Goal: Transaction & Acquisition: Purchase product/service

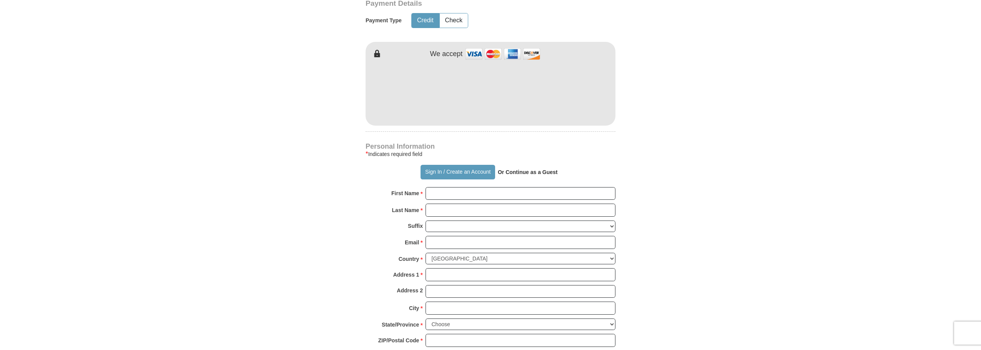
scroll to position [423, 0]
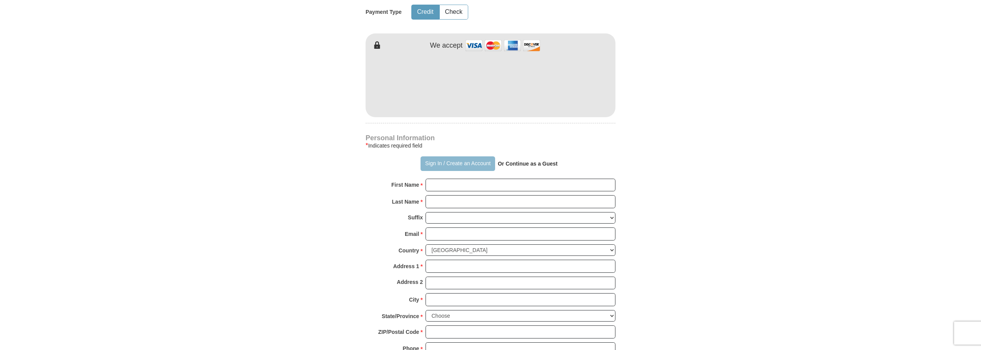
click at [452, 156] on button "Sign In / Create an Account" at bounding box center [458, 163] width 74 height 15
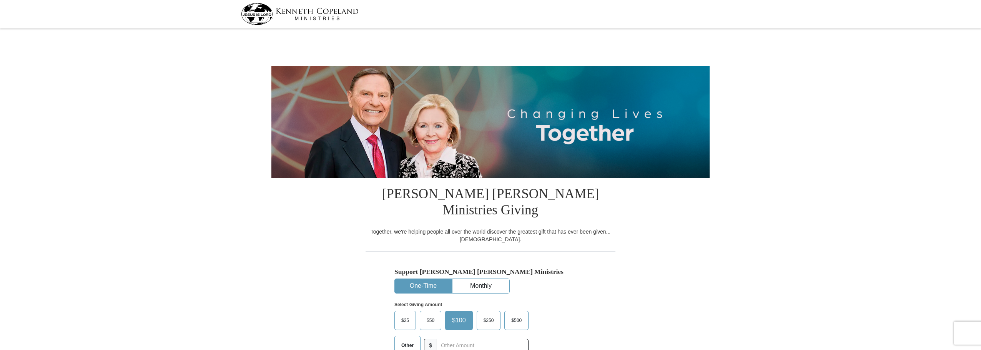
select select "TX"
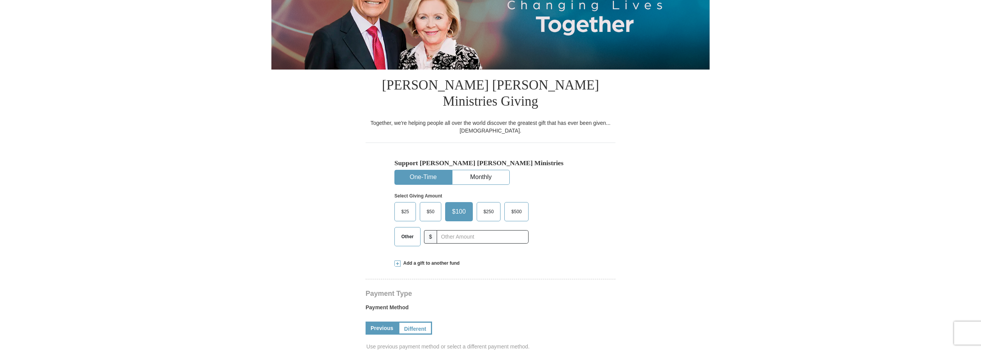
scroll to position [115, 0]
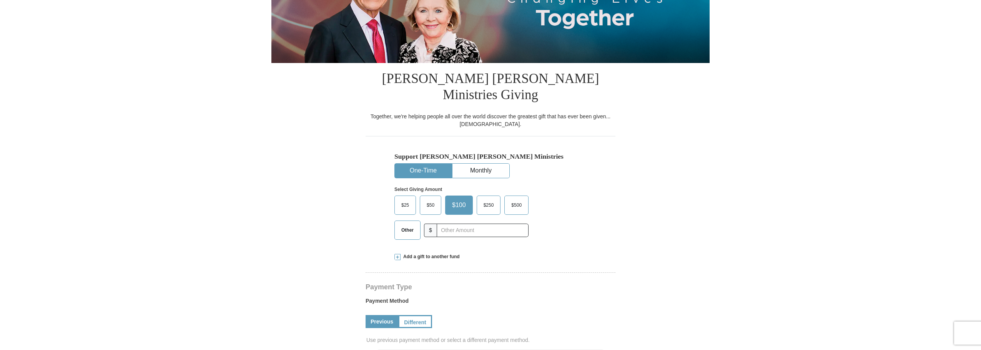
click at [405, 224] on span "Other" at bounding box center [407, 230] width 20 height 12
click at [0, 0] on input "Other" at bounding box center [0, 0] width 0 height 0
click at [440, 224] on input "text" at bounding box center [482, 230] width 85 height 13
type input "70.00"
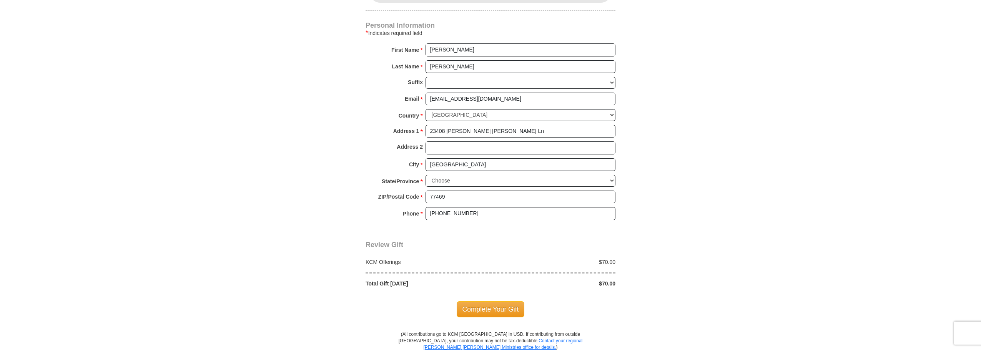
scroll to position [538, 0]
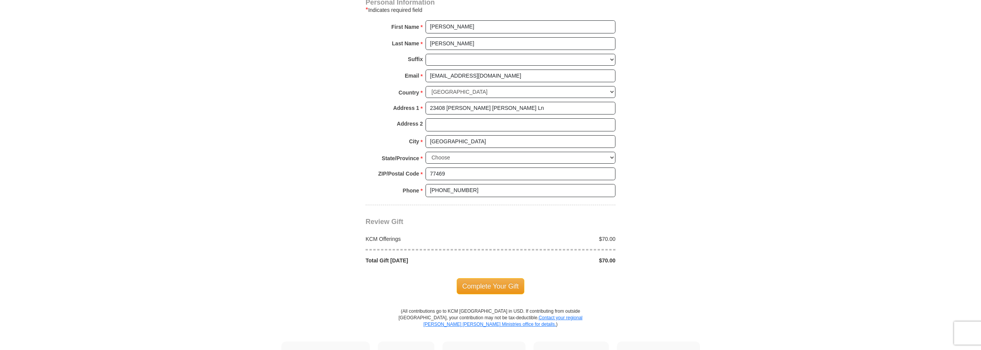
click at [490, 278] on span "Complete Your Gift" at bounding box center [491, 286] width 68 height 16
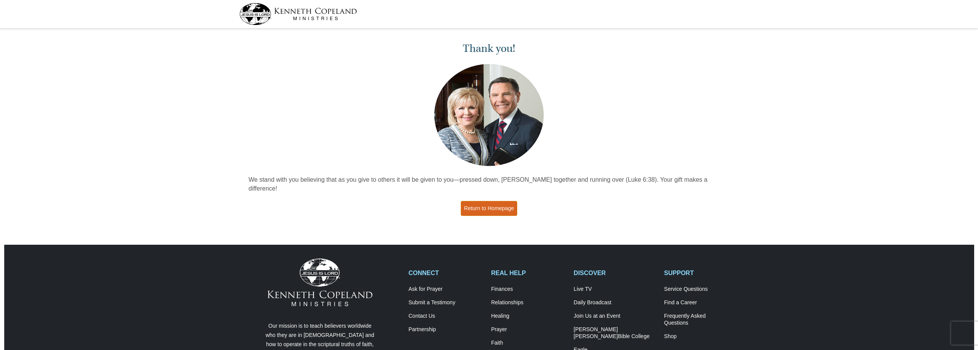
click at [486, 203] on link "Return to Homepage" at bounding box center [489, 208] width 57 height 15
